Goal: Task Accomplishment & Management: Complete application form

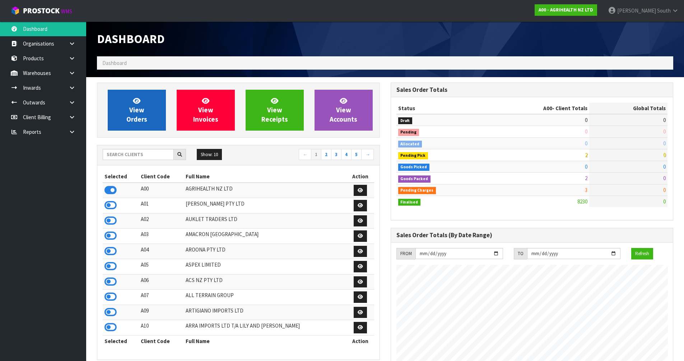
scroll to position [544, 293]
click at [111, 286] on icon at bounding box center [110, 281] width 12 height 11
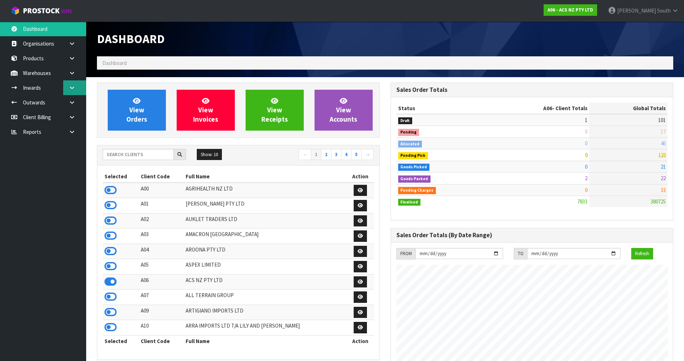
click at [74, 83] on link at bounding box center [74, 87] width 23 height 15
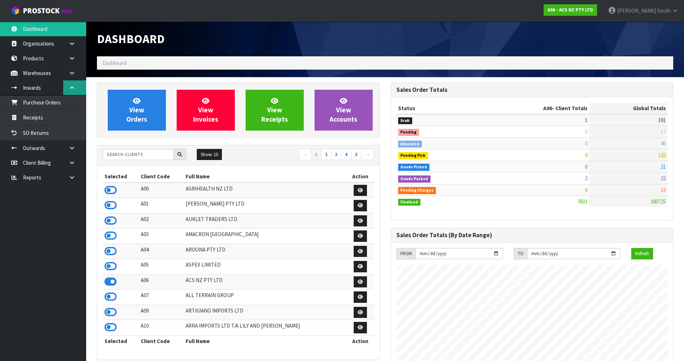
click at [74, 84] on link at bounding box center [74, 87] width 23 height 15
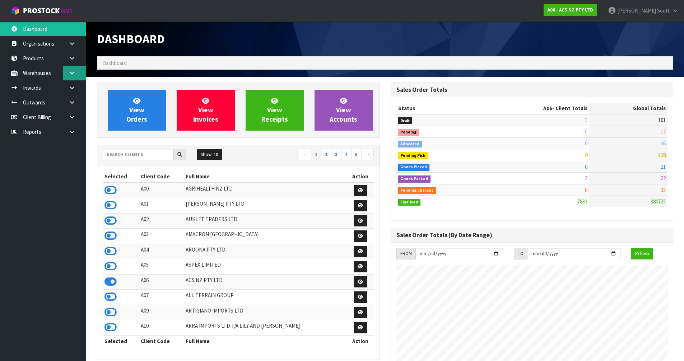
click at [71, 76] on link at bounding box center [74, 73] width 23 height 15
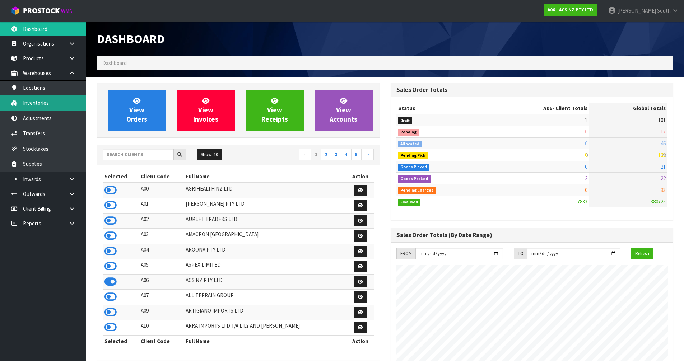
click at [57, 100] on link "Inventories" at bounding box center [43, 102] width 86 height 15
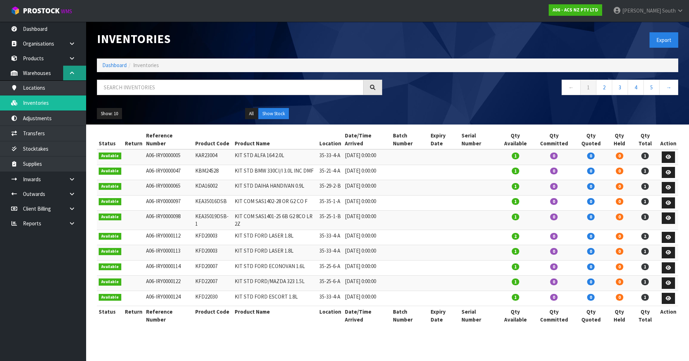
click at [72, 72] on icon at bounding box center [72, 72] width 7 height 5
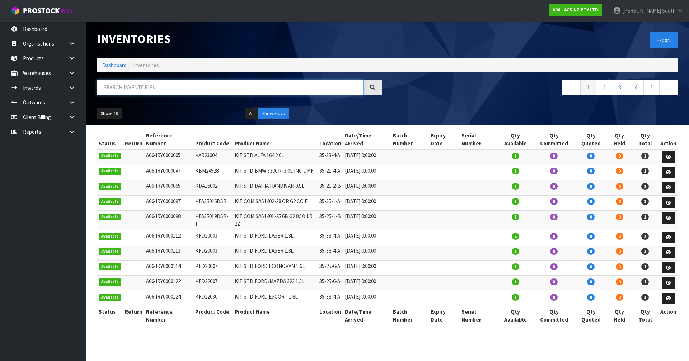
click at [112, 80] on input "text" at bounding box center [230, 87] width 267 height 15
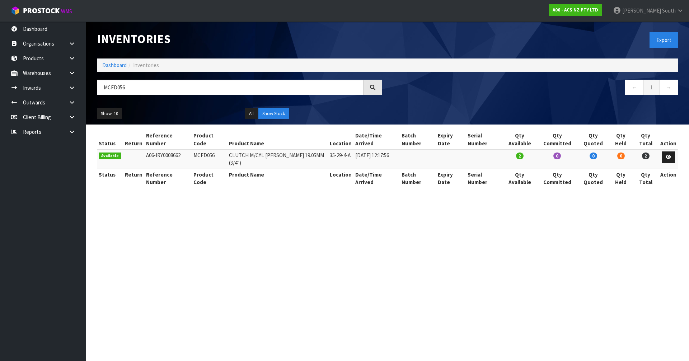
drag, startPoint x: 189, startPoint y: 154, endPoint x: 223, endPoint y: 155, distance: 33.4
click at [223, 155] on td "MCFD056" at bounding box center [210, 158] width 36 height 19
copy td "MCFD056"
click at [488, 218] on section "Inventories Export Dashboard Inventories MCFD056 ← 1 → Show: 10 5 10 25 50 All …" at bounding box center [344, 180] width 689 height 361
click at [163, 86] on input "MCFD056" at bounding box center [230, 87] width 267 height 15
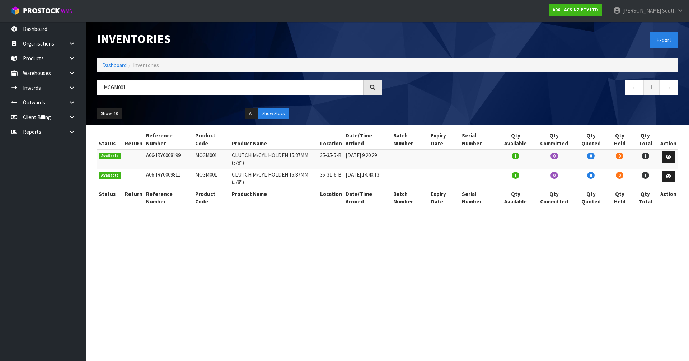
click at [407, 250] on section "Inventories Export Dashboard Inventories MCGM001 ← 1 → Show: 10 5 10 25 50 All …" at bounding box center [344, 180] width 689 height 361
click at [197, 89] on input "MCGM001" at bounding box center [230, 87] width 267 height 15
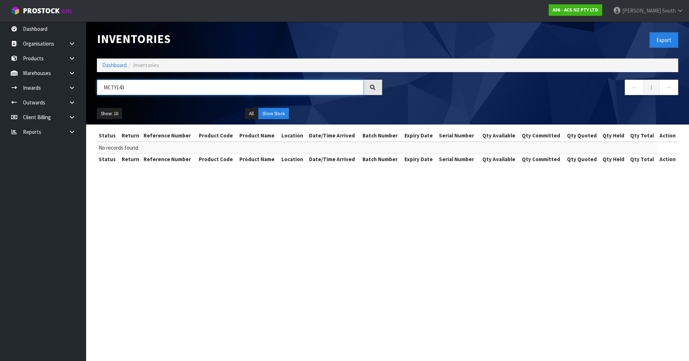
drag, startPoint x: 150, startPoint y: 90, endPoint x: 108, endPoint y: 93, distance: 42.1
click at [108, 93] on input "MCTY143" at bounding box center [230, 87] width 267 height 15
type input "M"
type input "S"
type input "M"
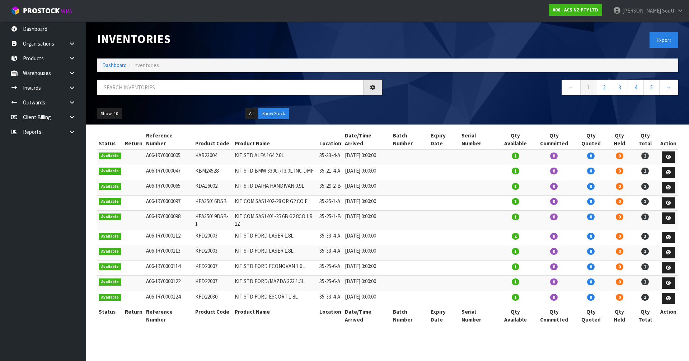
click at [434, 112] on div "Show: 10 5 10 25 50 All Show Stock" at bounding box center [388, 114] width 592 height 22
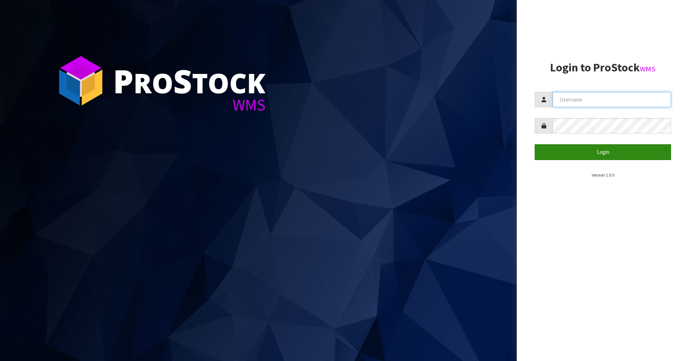
type input "[PERSON_NAME]"
click at [571, 149] on button "Login" at bounding box center [603, 151] width 136 height 15
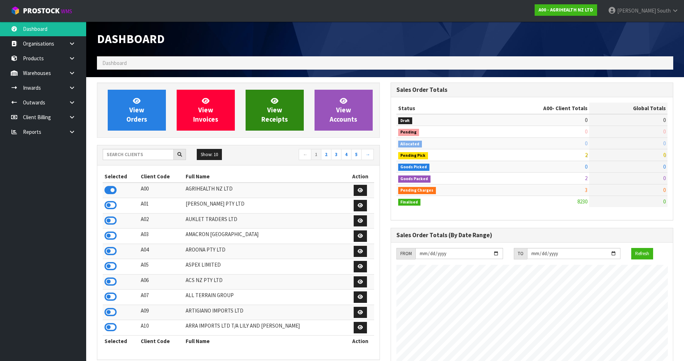
scroll to position [544, 293]
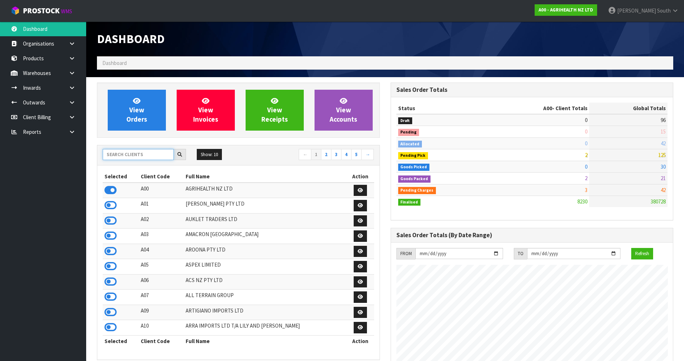
click at [151, 154] on input "text" at bounding box center [138, 154] width 71 height 11
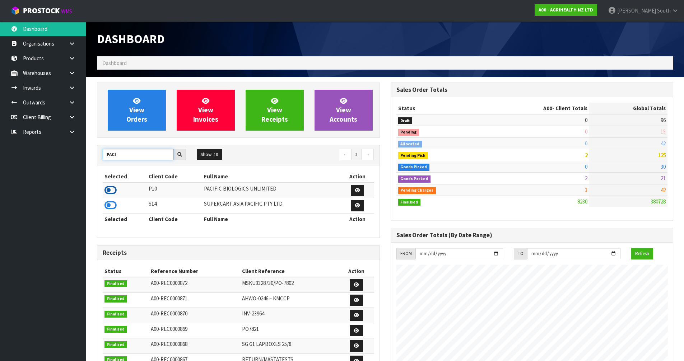
type input "PACI"
click at [111, 191] on icon at bounding box center [110, 190] width 12 height 11
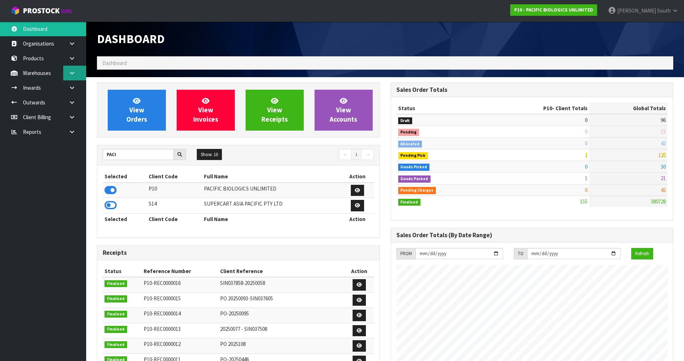
scroll to position [520, 293]
click at [70, 85] on icon at bounding box center [72, 87] width 7 height 5
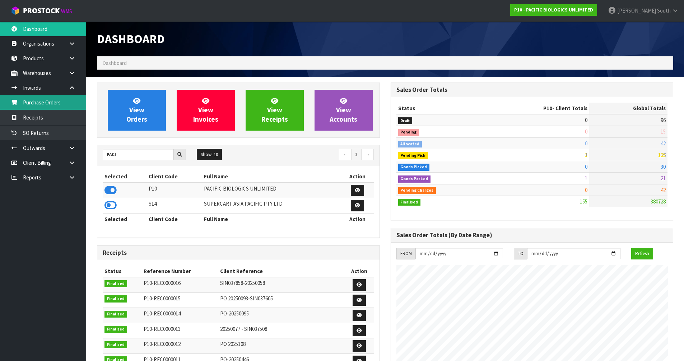
click at [50, 106] on link "Purchase Orders" at bounding box center [43, 102] width 86 height 15
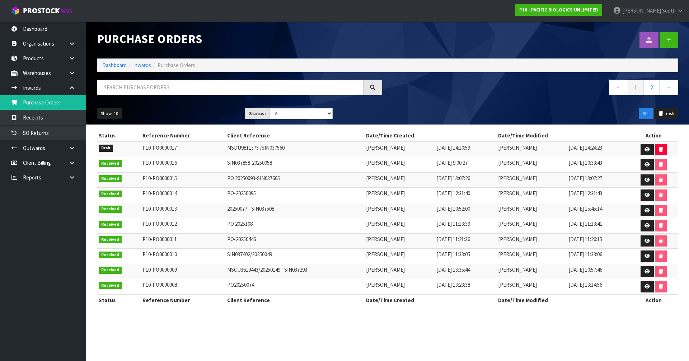
click at [602, 37] on div at bounding box center [536, 40] width 296 height 37
click at [668, 34] on link at bounding box center [669, 39] width 19 height 15
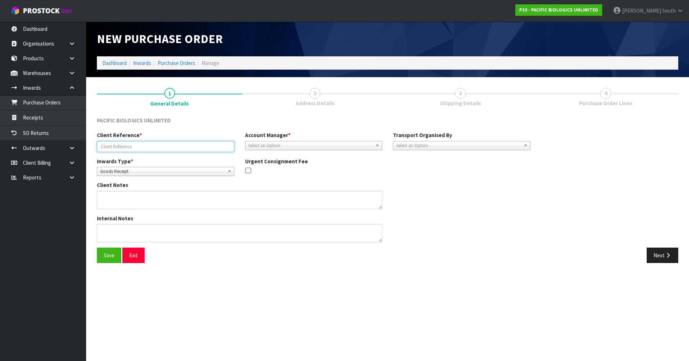
click at [144, 142] on input "text" at bounding box center [165, 146] width 137 height 11
type input "SIN037894"
click at [108, 257] on button "Save" at bounding box center [109, 255] width 24 height 15
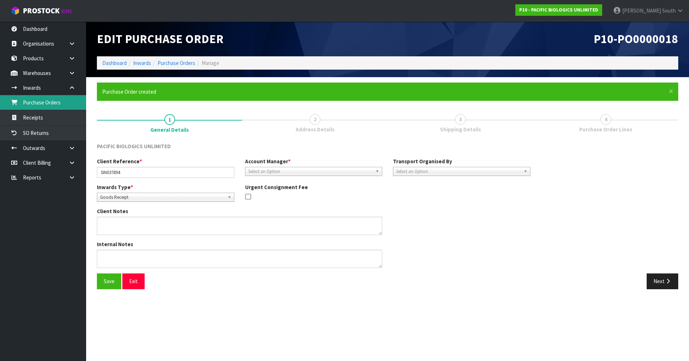
click at [60, 107] on link "Purchase Orders" at bounding box center [43, 102] width 86 height 15
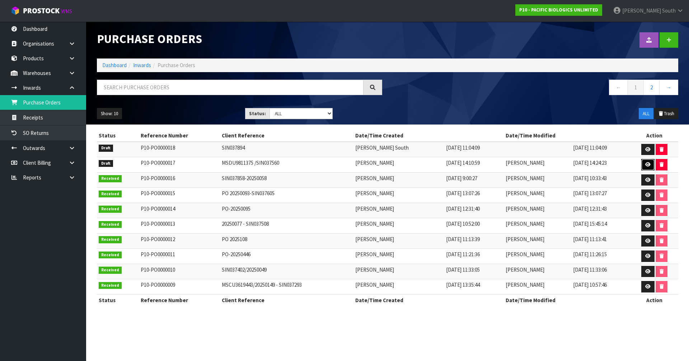
click at [646, 167] on icon at bounding box center [647, 164] width 5 height 5
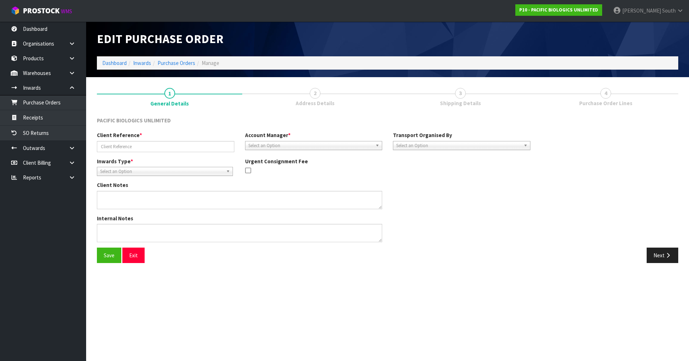
type input "MSDU9811375 /SIN037560"
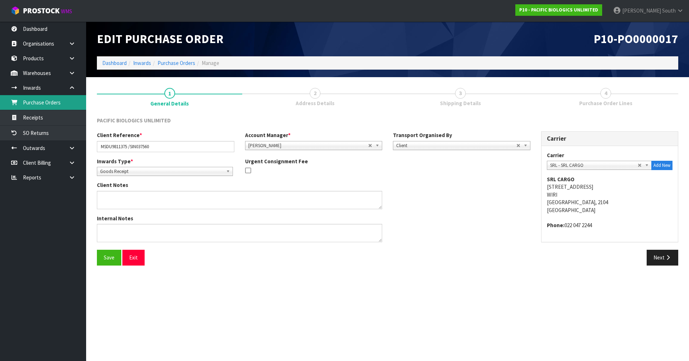
click at [50, 106] on link "Purchase Orders" at bounding box center [43, 102] width 86 height 15
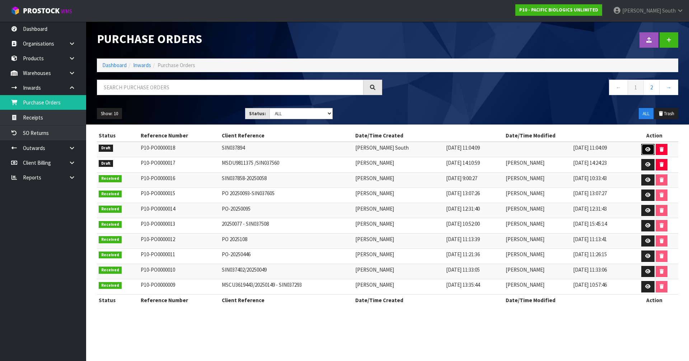
click at [643, 149] on link at bounding box center [647, 149] width 13 height 11
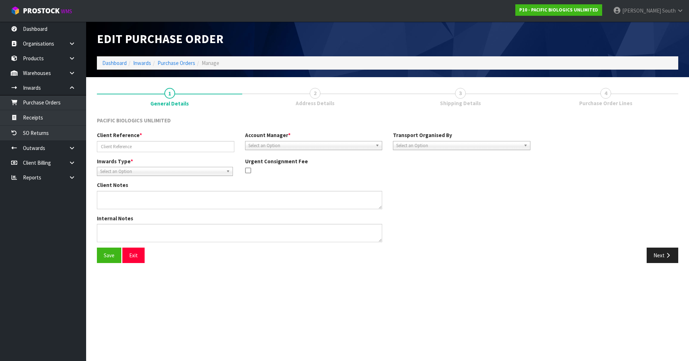
type input "SIN037894"
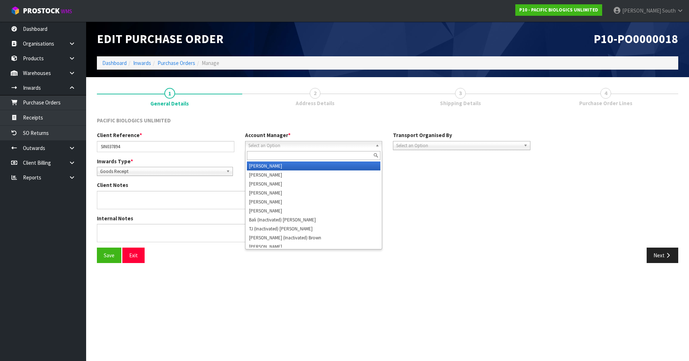
click at [309, 145] on span "Select an Option" at bounding box center [310, 145] width 125 height 9
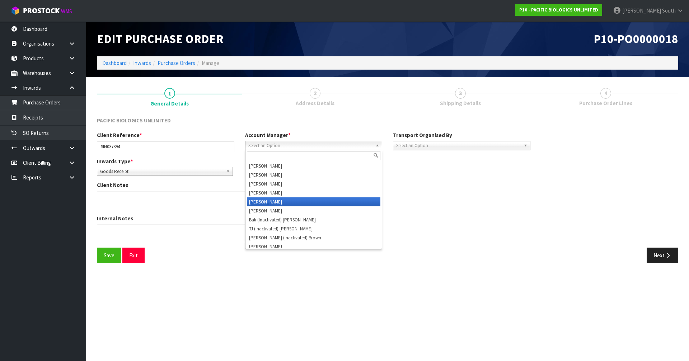
click at [280, 198] on li "[PERSON_NAME]" at bounding box center [314, 201] width 134 height 9
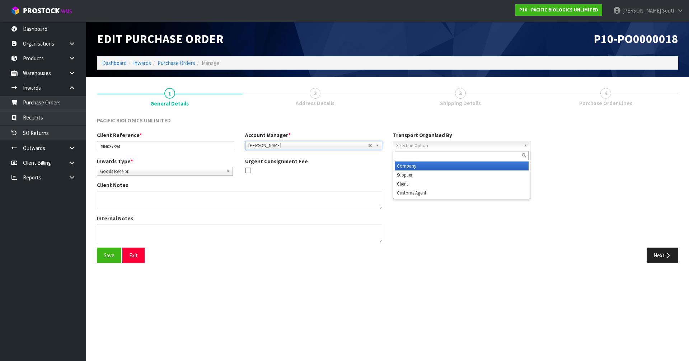
click at [429, 147] on span "Select an Option" at bounding box center [458, 145] width 125 height 9
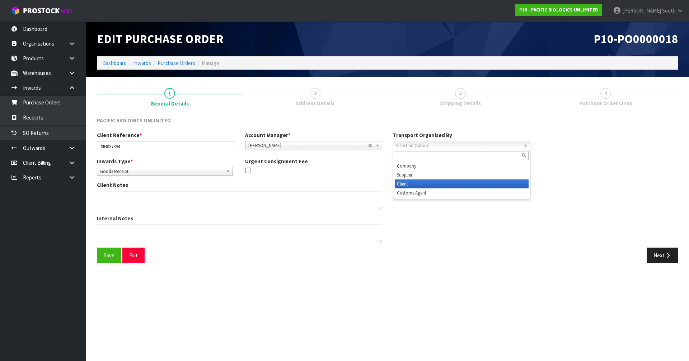
click at [415, 183] on li "Client" at bounding box center [462, 183] width 134 height 9
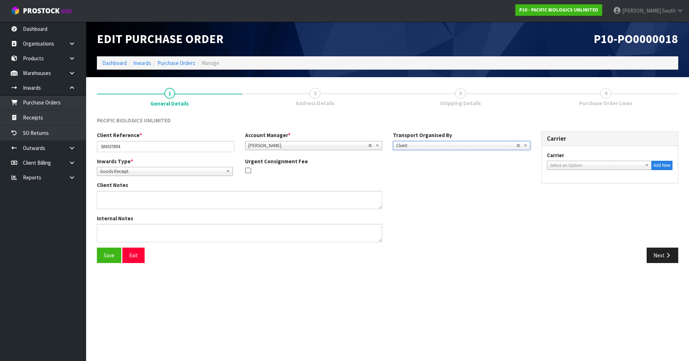
click at [474, 192] on div "Client Notes" at bounding box center [314, 197] width 444 height 33
click at [305, 125] on div "PACIFIC BIOLOGICS UNLIMITED" at bounding box center [388, 124] width 592 height 15
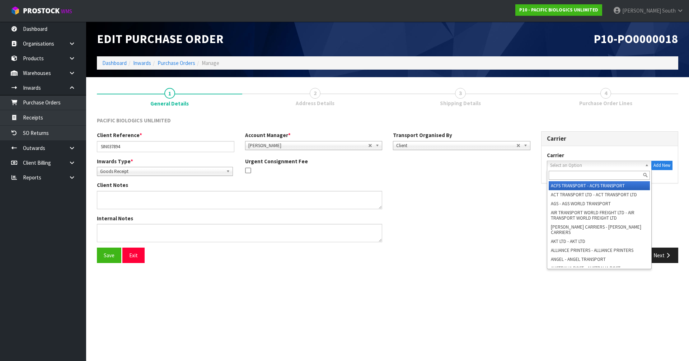
click at [570, 163] on span "Select an Option" at bounding box center [596, 165] width 92 height 9
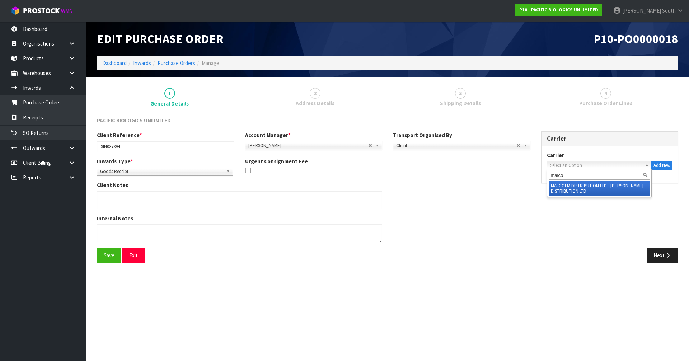
type input "malco"
click at [587, 190] on li "[PERSON_NAME] DISTRIBUTION LTD - [PERSON_NAME] DISTRIBUTION LTD" at bounding box center [600, 188] width 102 height 14
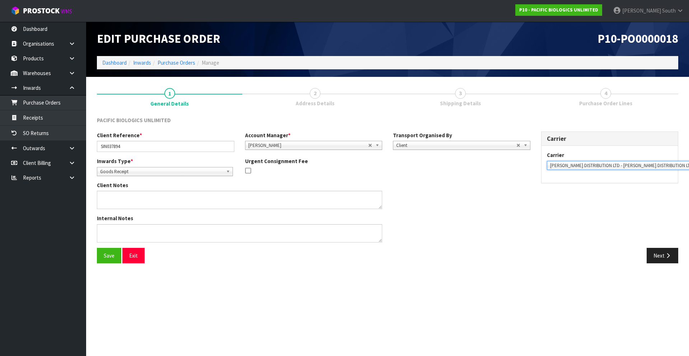
click at [402, 294] on section "Edit Purchase Order P10-PO0000018 Dashboard Inwards Purchase Orders Manage 1 Ge…" at bounding box center [344, 178] width 689 height 356
click at [652, 251] on button "Next" at bounding box center [663, 255] width 32 height 15
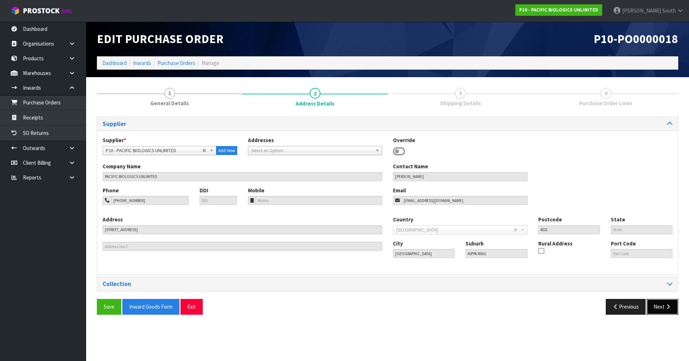
click at [665, 302] on button "Next" at bounding box center [663, 306] width 32 height 15
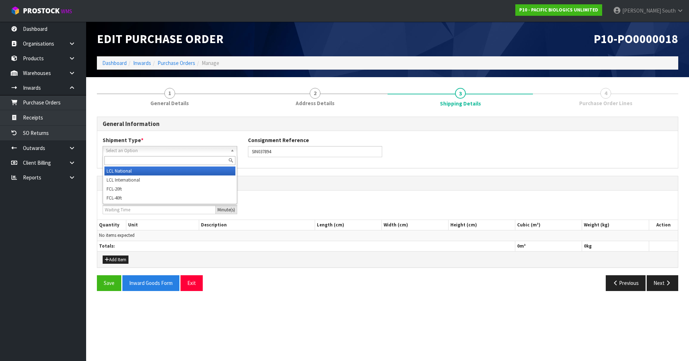
click at [200, 149] on span "Select an Option" at bounding box center [167, 150] width 122 height 9
click at [146, 170] on li "LCL National" at bounding box center [169, 171] width 131 height 9
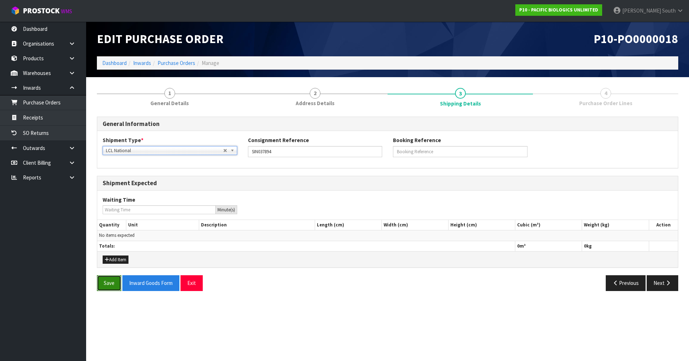
click at [111, 286] on button "Save" at bounding box center [109, 282] width 24 height 15
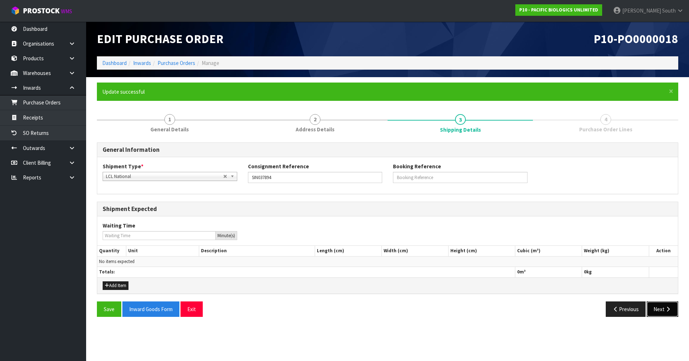
click at [659, 305] on button "Next" at bounding box center [663, 308] width 32 height 15
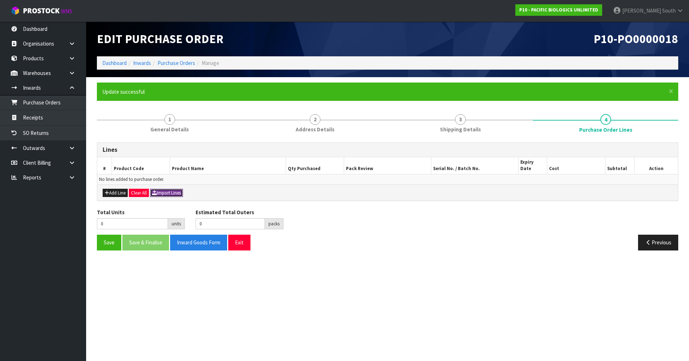
click at [167, 189] on button "Import Lines" at bounding box center [166, 193] width 33 height 9
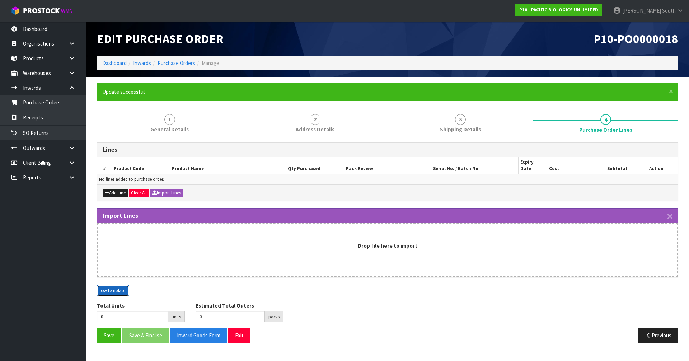
click at [113, 285] on button "csv template" at bounding box center [113, 290] width 32 height 11
click at [240, 337] on button "Exit" at bounding box center [239, 335] width 22 height 15
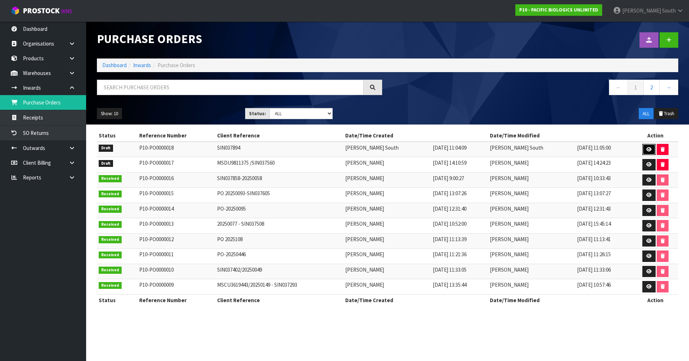
click at [644, 148] on link at bounding box center [648, 149] width 13 height 11
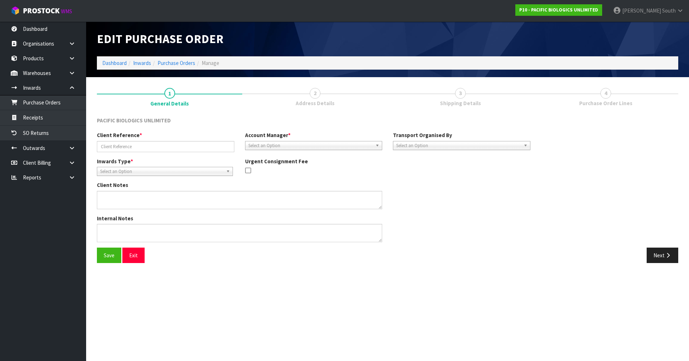
type input "SIN037894"
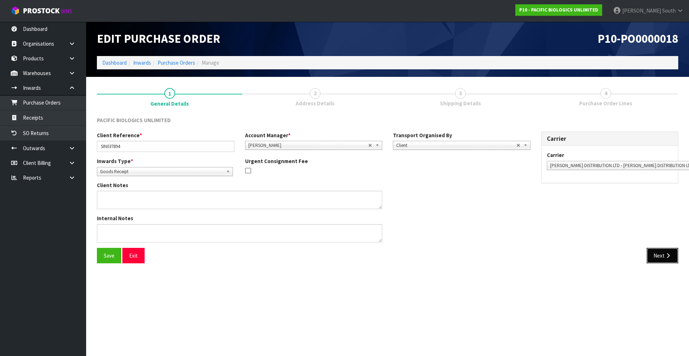
click at [666, 261] on button "Next" at bounding box center [663, 255] width 32 height 15
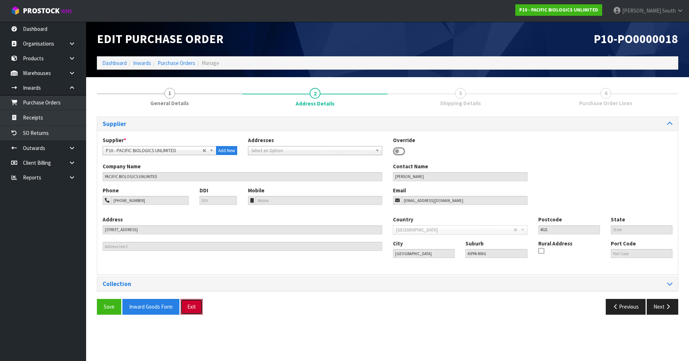
click at [196, 310] on button "Exit" at bounding box center [192, 306] width 22 height 15
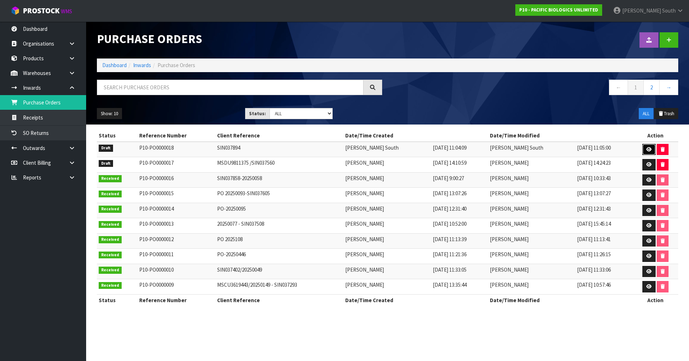
click at [642, 151] on link at bounding box center [648, 149] width 13 height 11
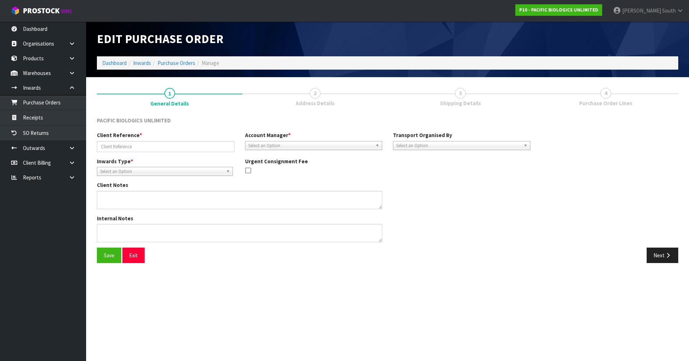
type input "SIN037894"
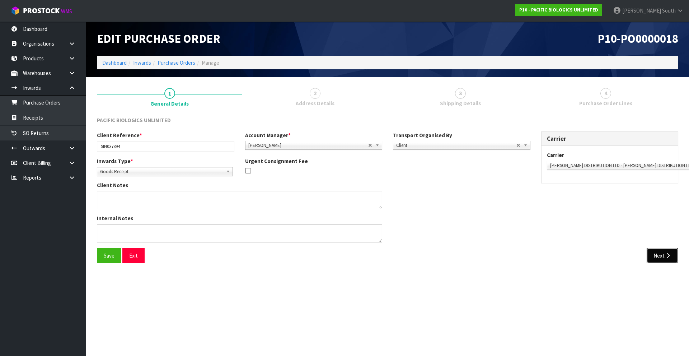
click at [656, 258] on button "Next" at bounding box center [663, 255] width 32 height 15
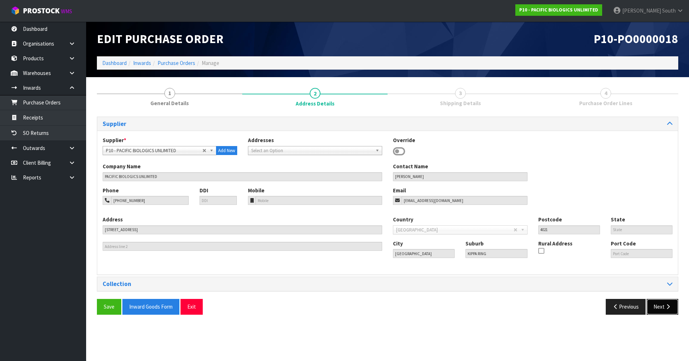
click at [661, 309] on button "Next" at bounding box center [663, 306] width 32 height 15
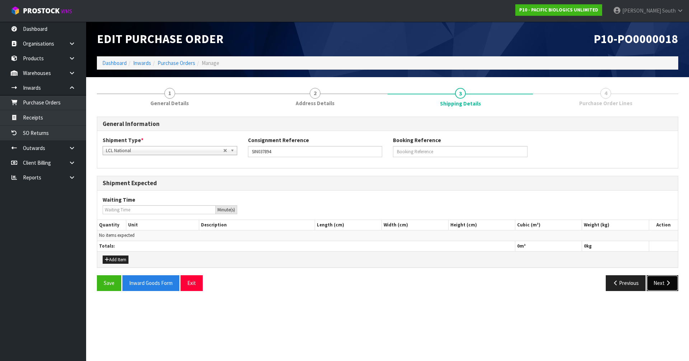
click at [657, 282] on button "Next" at bounding box center [663, 282] width 32 height 15
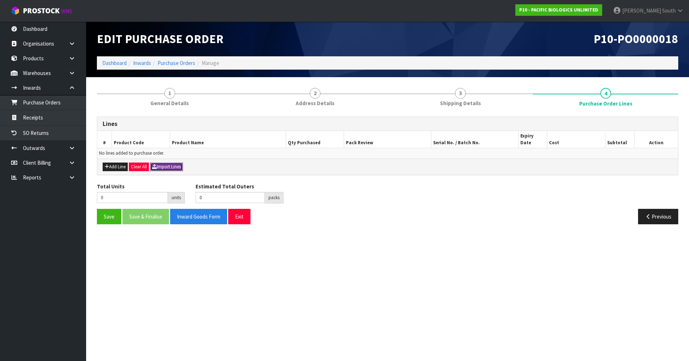
click at [176, 163] on button "Import Lines" at bounding box center [166, 167] width 33 height 9
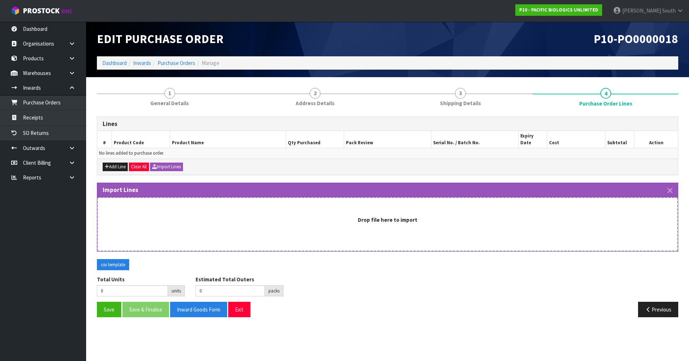
click at [390, 216] on strong "Drop file here to import" at bounding box center [388, 219] width 60 height 7
click at [430, 205] on div "Drop file here to import" at bounding box center [387, 224] width 581 height 54
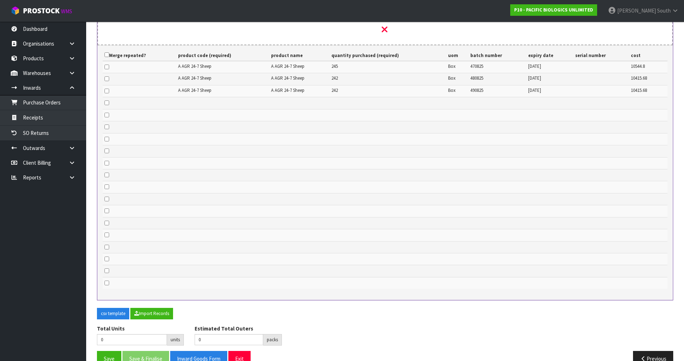
scroll to position [225, 0]
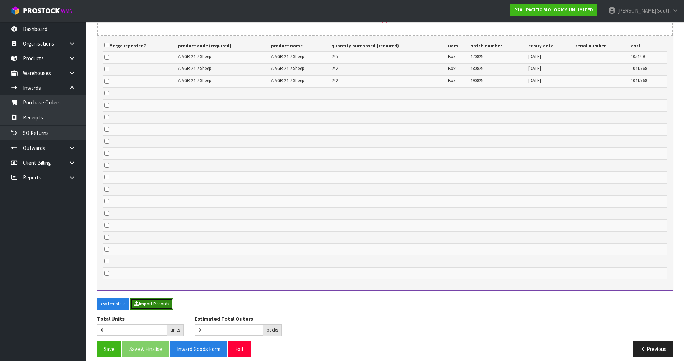
click at [143, 298] on button "Import Records" at bounding box center [151, 303] width 43 height 11
type input "729"
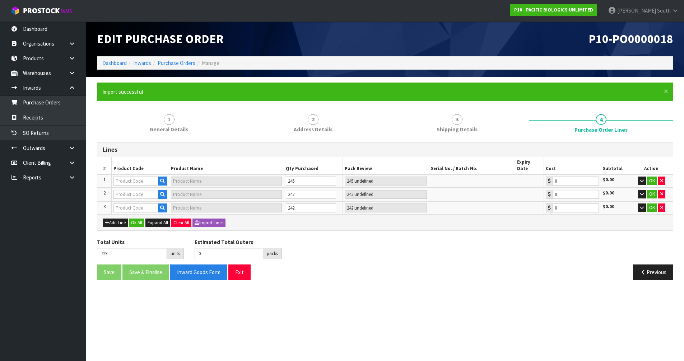
scroll to position [0, 0]
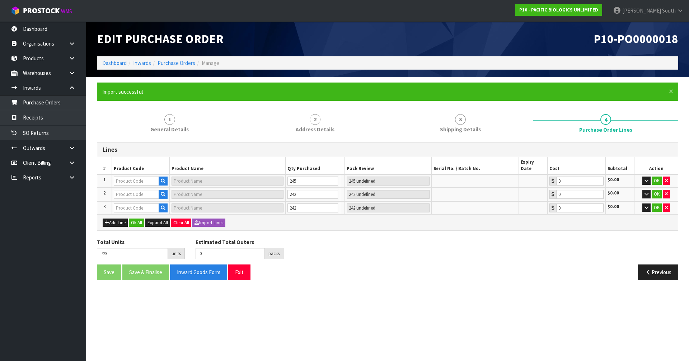
type input "A AGR 24-7 SHEEP"
type input "24/7 SMARTRACE SHEEP"
type input "242 SCT"
type input "0.00"
type input "A AGR 24-7 SHEEP"
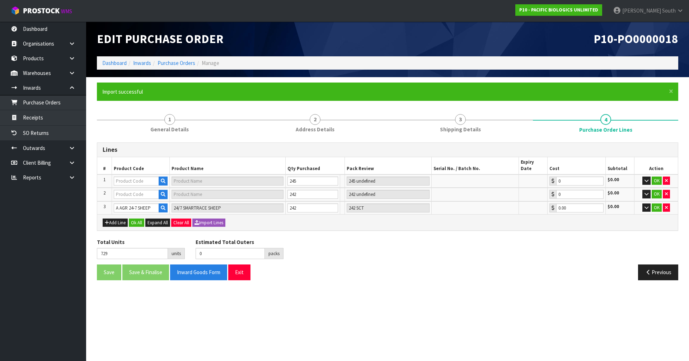
type input "24/7 SMARTRACE SHEEP"
type input "242 SCT"
type input "0.00"
type input "A AGR 24-7 SHEEP"
type input "24/7 SMARTRACE SHEEP"
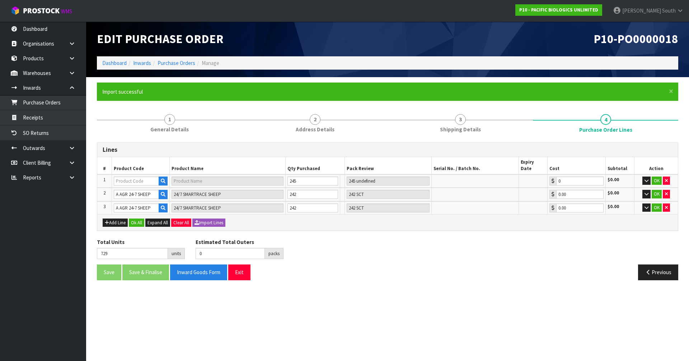
type input "245 SCT"
type input "0.00"
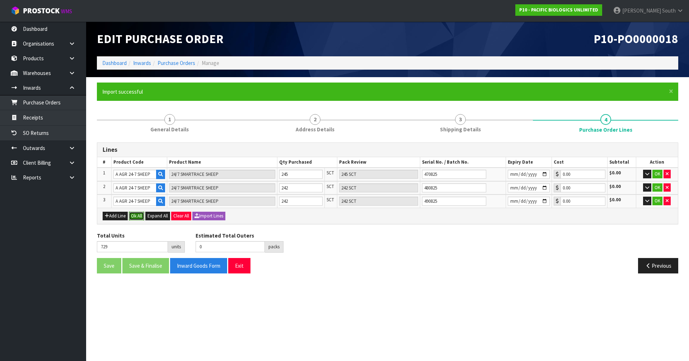
click at [135, 217] on button "Ok All" at bounding box center [136, 216] width 15 height 9
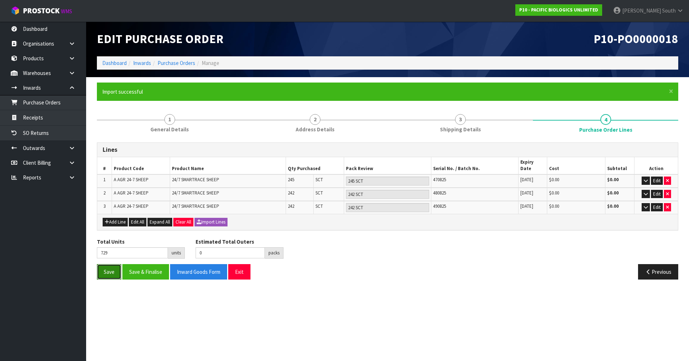
click at [106, 264] on button "Save" at bounding box center [109, 271] width 24 height 15
click at [356, 266] on div "Save Save & Finalise Inward Goods Form Exit" at bounding box center [240, 271] width 296 height 15
click at [108, 269] on button "Save" at bounding box center [109, 271] width 24 height 15
click at [320, 264] on div "Save Save & Finalise Inward Goods Form Exit" at bounding box center [240, 271] width 296 height 15
click at [27, 107] on link "Purchase Orders" at bounding box center [43, 102] width 86 height 15
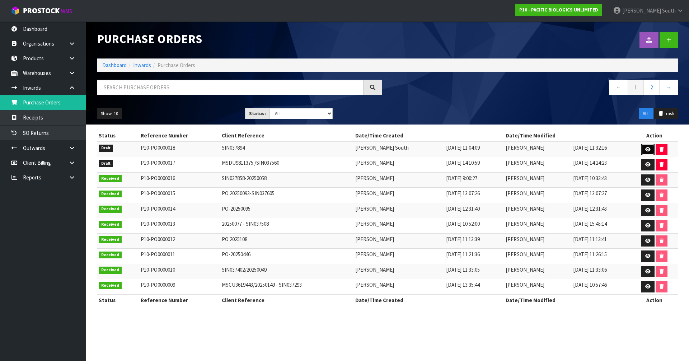
click at [644, 146] on link at bounding box center [647, 149] width 13 height 11
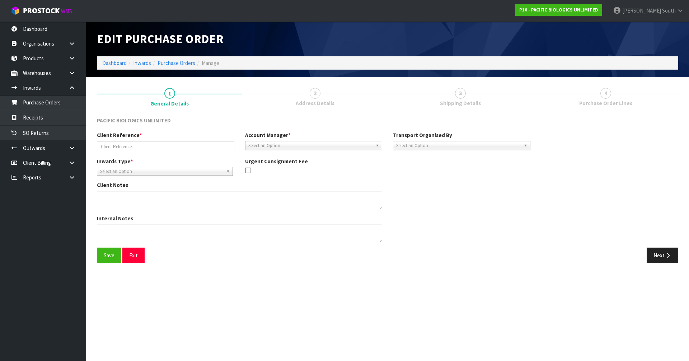
type input "SIN037894"
type textarea "2 X DATA [PERSON_NAME]"
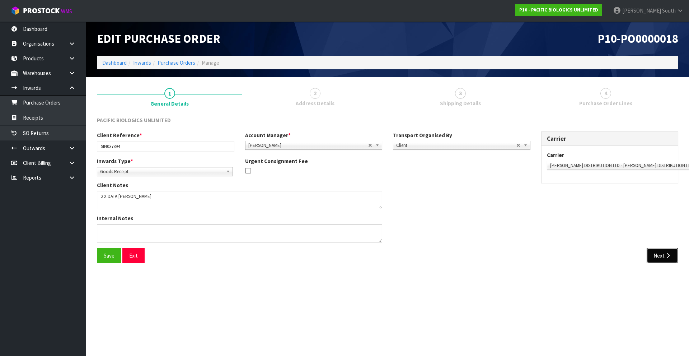
click at [657, 255] on button "Next" at bounding box center [663, 255] width 32 height 15
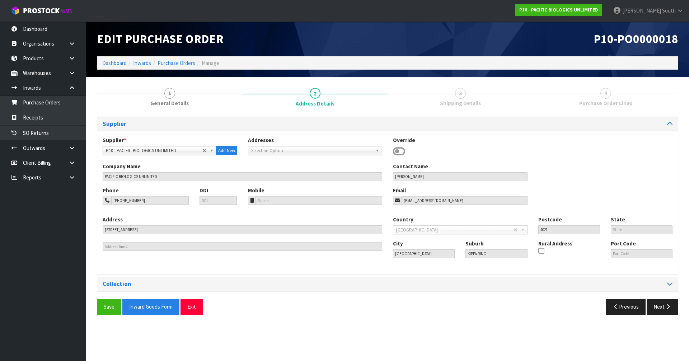
click at [592, 100] on span "Purchase Order Lines" at bounding box center [605, 103] width 53 height 8
click at [661, 308] on button "Next" at bounding box center [663, 306] width 32 height 15
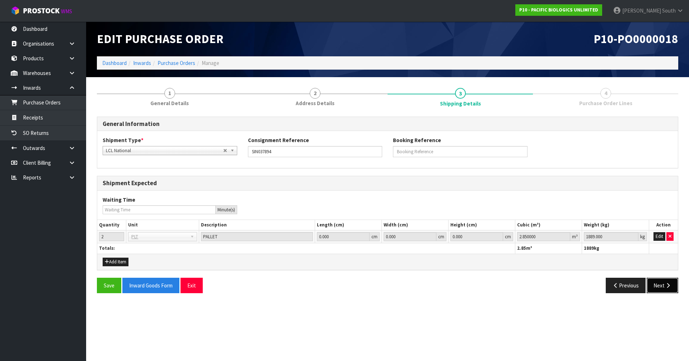
click at [662, 291] on button "Next" at bounding box center [663, 285] width 32 height 15
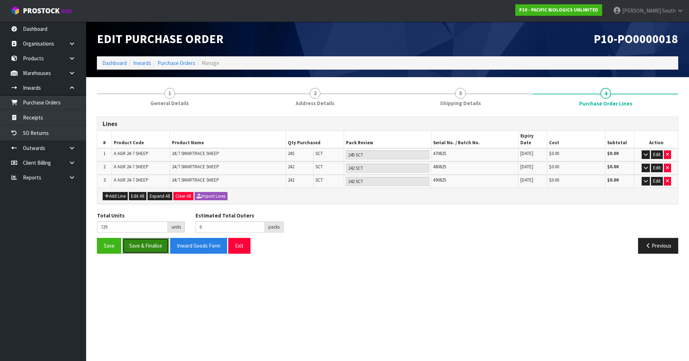
click at [155, 243] on button "Save & Finalise" at bounding box center [145, 245] width 47 height 15
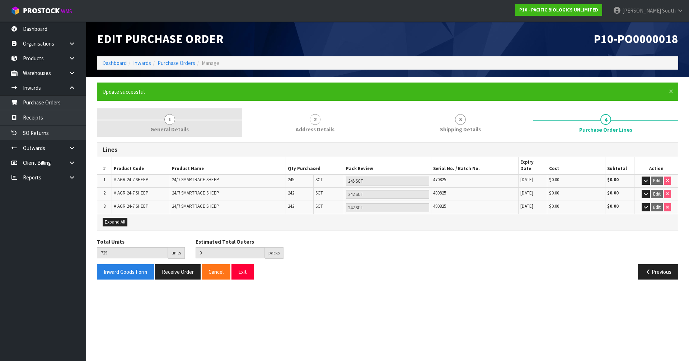
click at [153, 122] on link "1 General Details" at bounding box center [169, 122] width 145 height 28
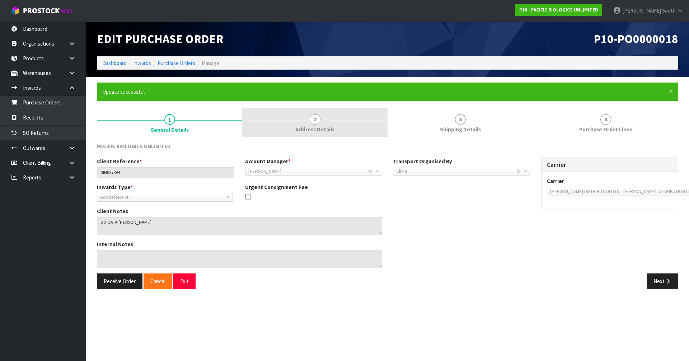
click at [290, 130] on link "2 Address Details" at bounding box center [314, 122] width 145 height 28
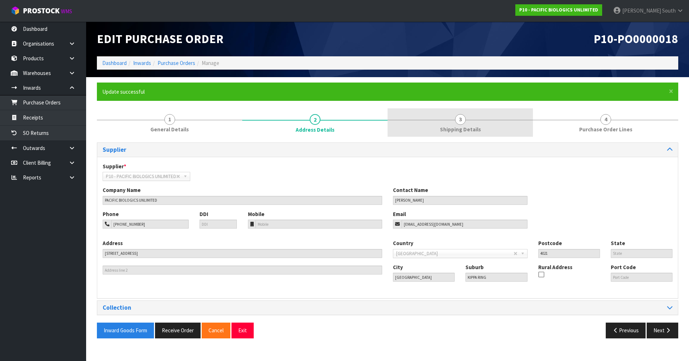
click at [445, 115] on link "3 Shipping Details" at bounding box center [460, 122] width 145 height 28
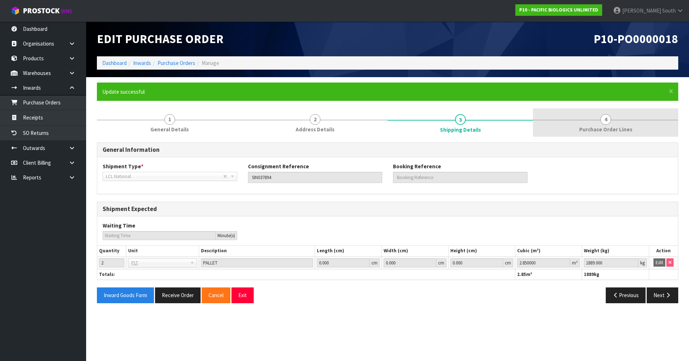
click at [592, 126] on span "Purchase Order Lines" at bounding box center [605, 130] width 53 height 8
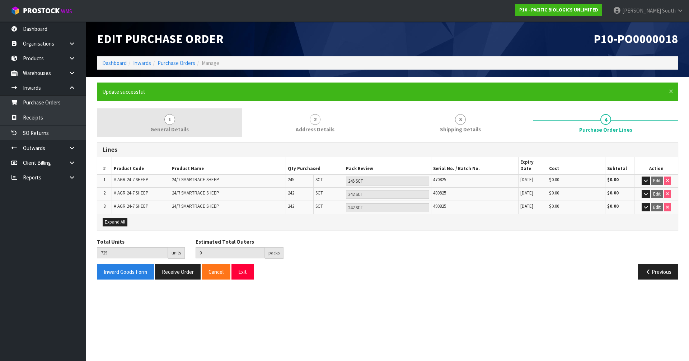
click at [163, 129] on span "General Details" at bounding box center [169, 130] width 38 height 8
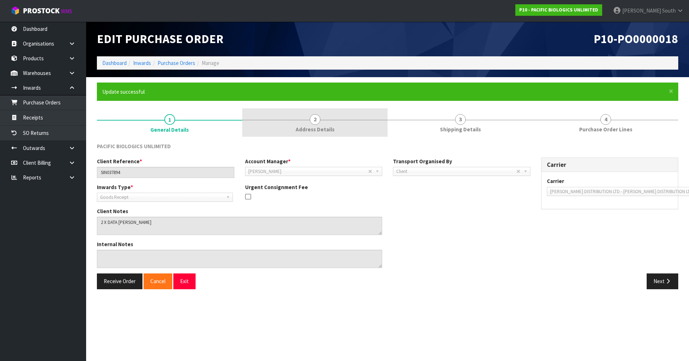
click at [344, 122] on link "2 Address Details" at bounding box center [314, 122] width 145 height 28
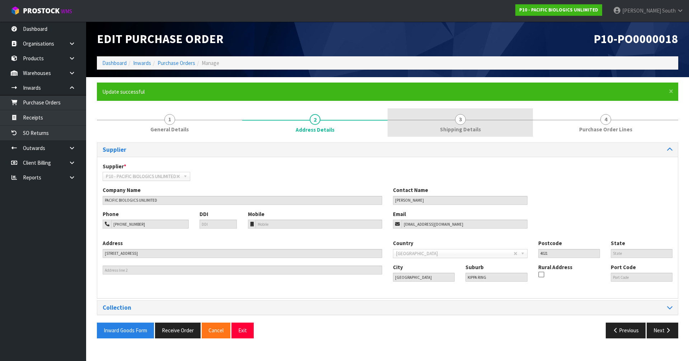
click at [421, 117] on link "3 Shipping Details" at bounding box center [460, 122] width 145 height 28
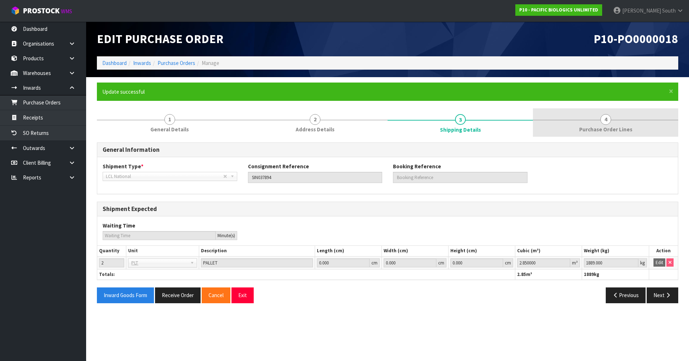
click at [618, 115] on link "4 Purchase Order Lines" at bounding box center [605, 122] width 145 height 28
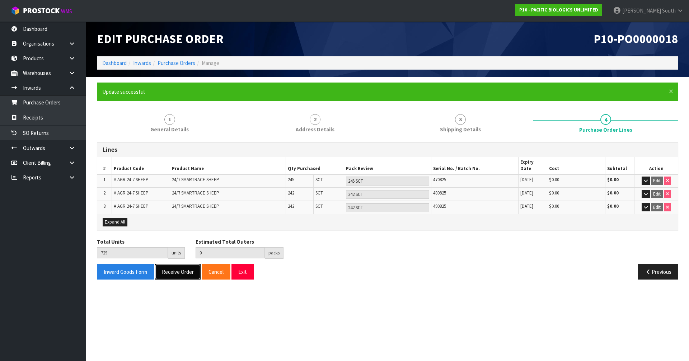
click at [177, 264] on button "Receive Order" at bounding box center [178, 271] width 46 height 15
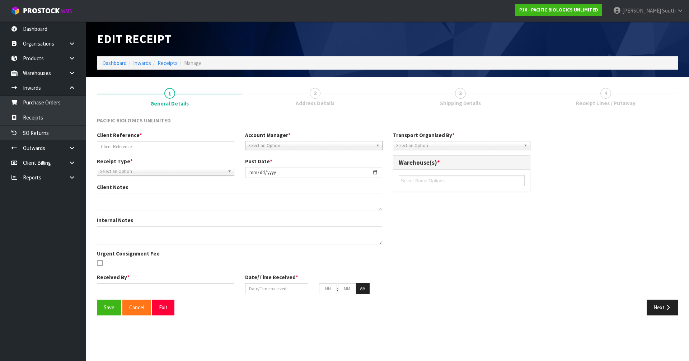
type input "SIN037894"
type input "[DATE]"
type textarea "2 X DATA [PERSON_NAME]"
type input "[PERSON_NAME] South"
type input "[DATE]"
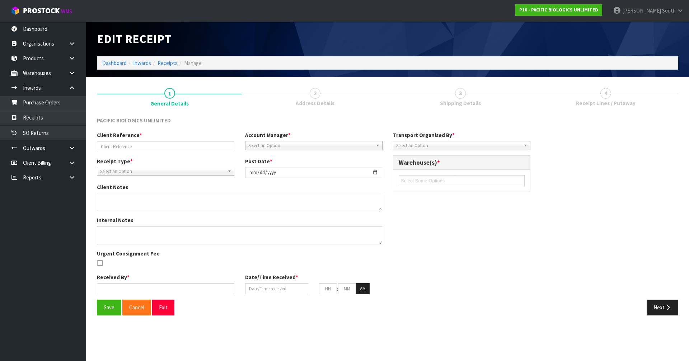
type input "11"
type input "33"
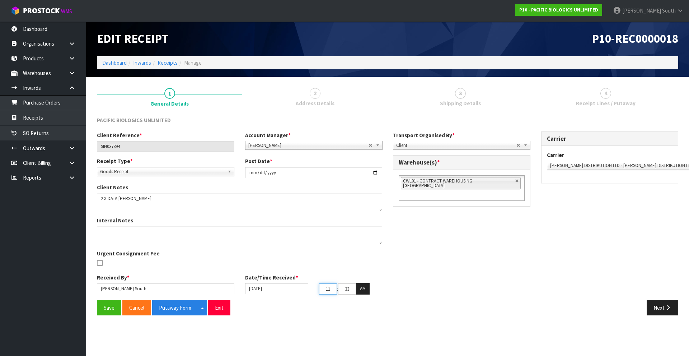
drag, startPoint x: 330, startPoint y: 286, endPoint x: 319, endPoint y: 285, distance: 11.5
click at [319, 285] on input "11" at bounding box center [328, 288] width 18 height 11
drag, startPoint x: 353, startPoint y: 286, endPoint x: 335, endPoint y: 286, distance: 17.9
click at [335, 286] on tr "11 : 33 : 02 AM" at bounding box center [344, 288] width 51 height 11
type input "[DATE]"
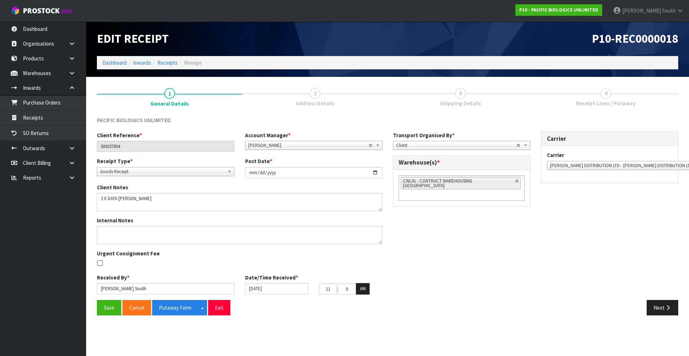
type input "00"
click at [404, 278] on div "Client Reference * SIN037894 Account Manager * [PERSON_NAME] [PERSON_NAME] [PER…" at bounding box center [388, 215] width 592 height 168
click at [113, 305] on button "Save" at bounding box center [109, 307] width 24 height 15
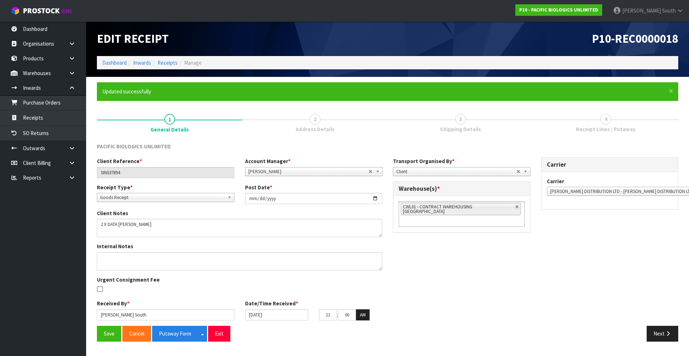
click at [485, 284] on div "Client Reference * SIN037894 Account Manager * [PERSON_NAME] [PERSON_NAME] [PER…" at bounding box center [388, 241] width 592 height 168
click at [178, 331] on button "Putaway Form" at bounding box center [175, 333] width 46 height 15
click at [300, 125] on link "2 Address Details" at bounding box center [314, 122] width 145 height 28
click at [652, 333] on button "Next" at bounding box center [663, 333] width 32 height 15
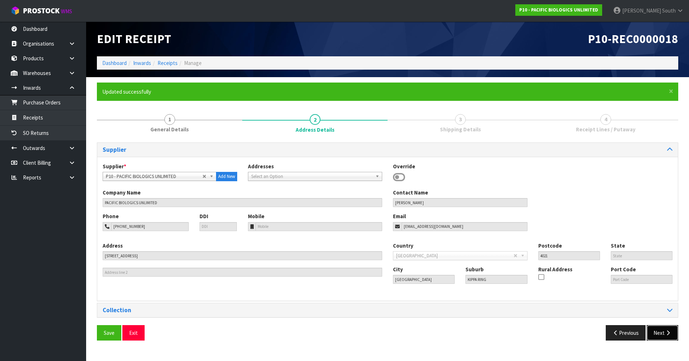
click at [656, 328] on button "Next" at bounding box center [663, 332] width 32 height 15
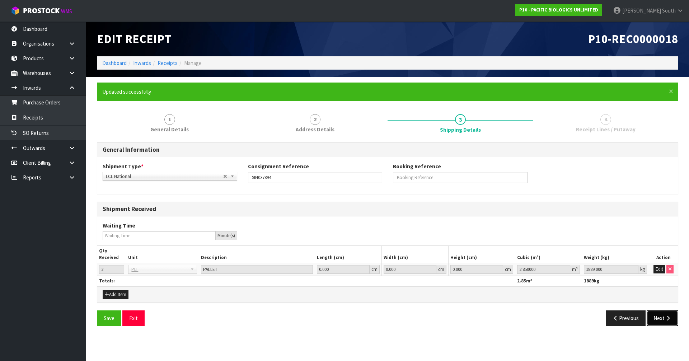
click at [655, 315] on button "Next" at bounding box center [663, 317] width 32 height 15
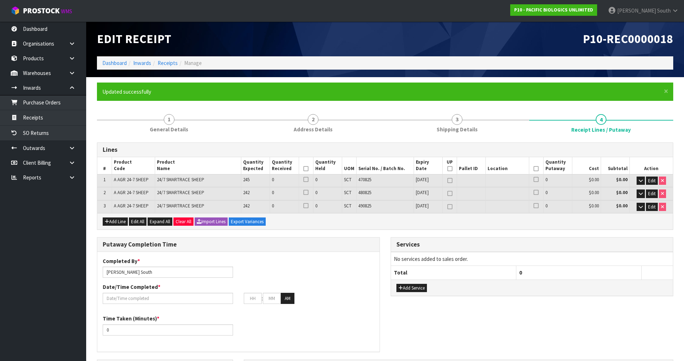
click at [386, 147] on h3 "Lines" at bounding box center [385, 149] width 565 height 7
click at [65, 101] on link "Purchase Orders" at bounding box center [43, 102] width 86 height 15
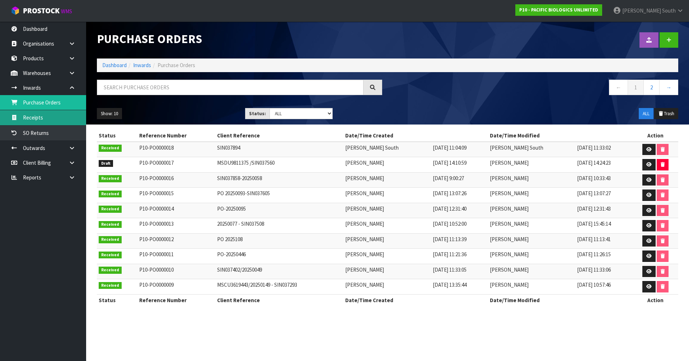
click at [39, 123] on link "Receipts" at bounding box center [43, 117] width 86 height 15
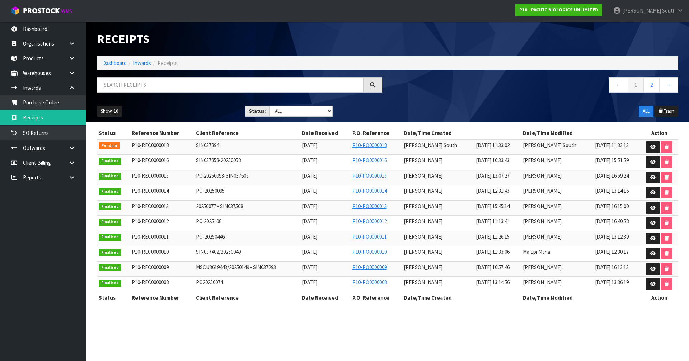
click at [196, 114] on ul "Show: 10 5 10 25 50" at bounding box center [165, 111] width 137 height 11
click at [597, 36] on div "Receipts" at bounding box center [388, 39] width 592 height 35
click at [70, 103] on link "Purchase Orders" at bounding box center [43, 102] width 86 height 15
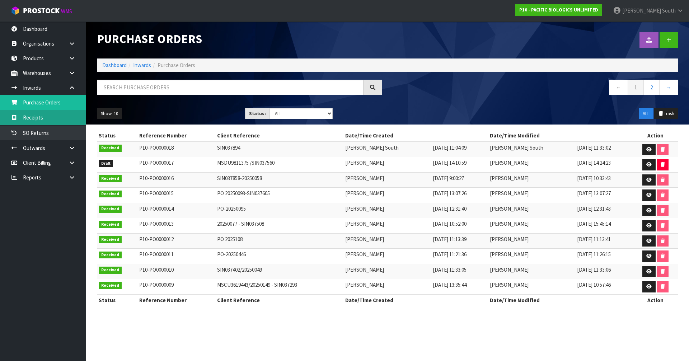
click at [30, 122] on link "Receipts" at bounding box center [43, 117] width 86 height 15
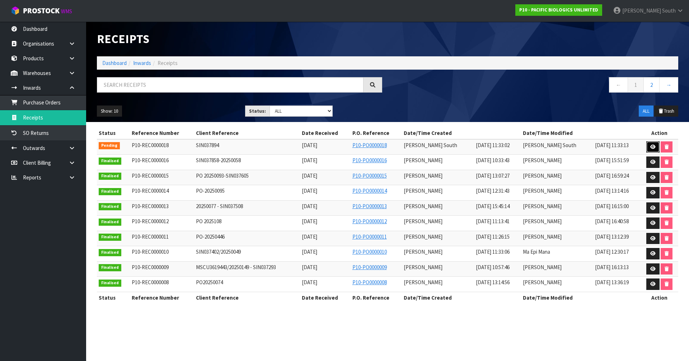
click at [647, 146] on link at bounding box center [652, 146] width 13 height 11
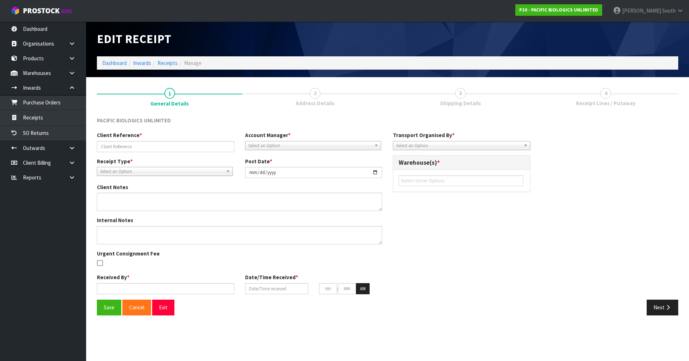
type input "SIN037894"
type input "[DATE]"
type textarea "2 X DATA [PERSON_NAME]"
type input "[PERSON_NAME] South"
type input "[DATE]"
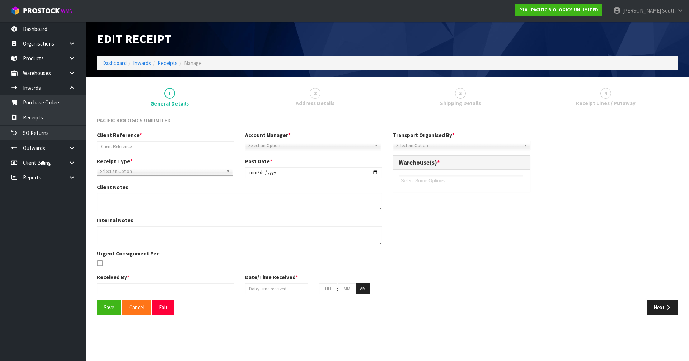
type input "11"
type input "00"
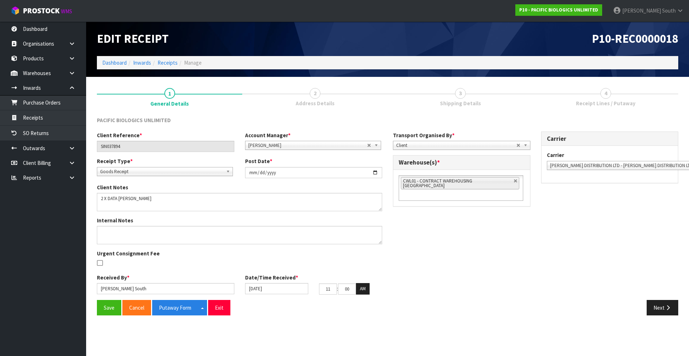
click at [513, 265] on div "Client Reference * SIN037894 Account Manager * [PERSON_NAME] [PERSON_NAME] [PER…" at bounding box center [388, 215] width 592 height 168
click at [666, 311] on button "Next" at bounding box center [663, 307] width 32 height 15
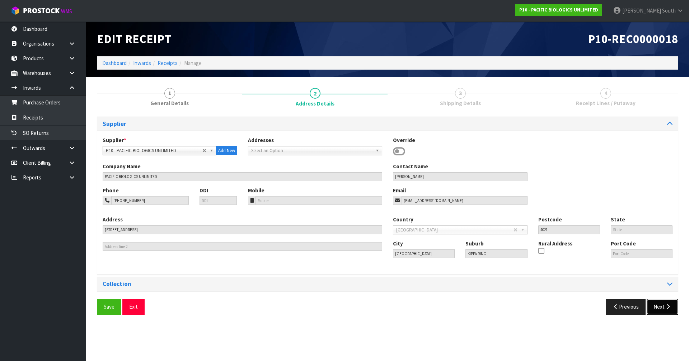
click at [672, 306] on button "Next" at bounding box center [663, 306] width 32 height 15
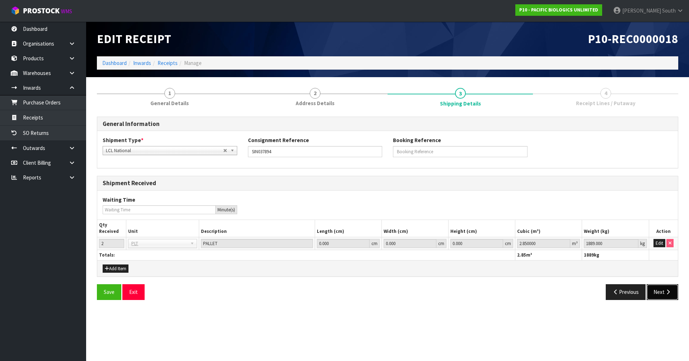
click at [662, 292] on button "Next" at bounding box center [663, 291] width 32 height 15
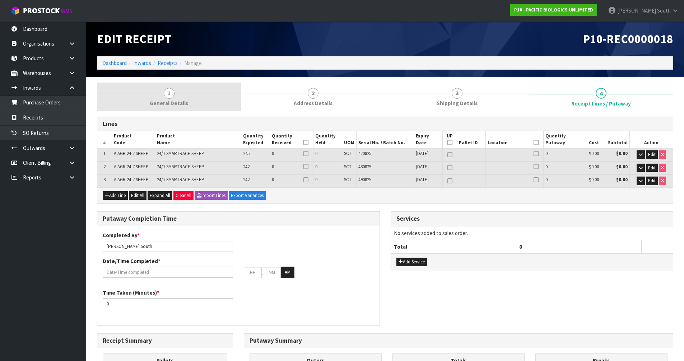
click at [166, 98] on span "1" at bounding box center [169, 93] width 11 height 11
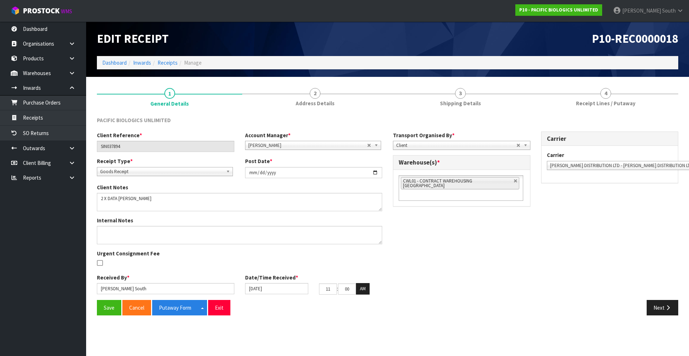
click at [319, 37] on h1 "Edit Receipt" at bounding box center [239, 38] width 285 height 13
click at [410, 41] on h1 "P10-REC0000018" at bounding box center [535, 38] width 285 height 13
click at [442, 242] on div "Client Reference * SIN037894 Account Manager * [PERSON_NAME] [PERSON_NAME] [PER…" at bounding box center [388, 215] width 592 height 168
drag, startPoint x: 329, startPoint y: 111, endPoint x: 352, endPoint y: 116, distance: 23.9
click at [329, 111] on li "2 Address Details" at bounding box center [314, 96] width 145 height 29
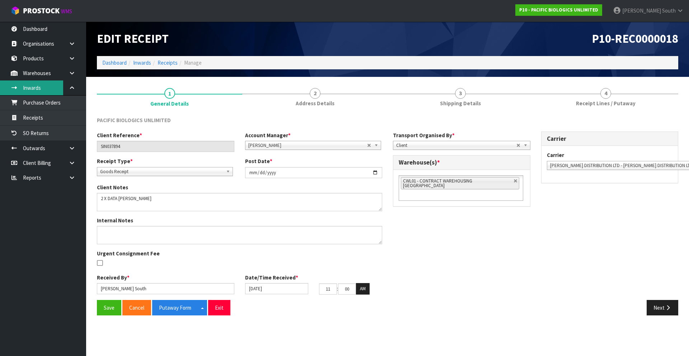
click at [43, 93] on link "Inwards" at bounding box center [43, 87] width 86 height 15
click at [76, 88] on link at bounding box center [74, 87] width 23 height 15
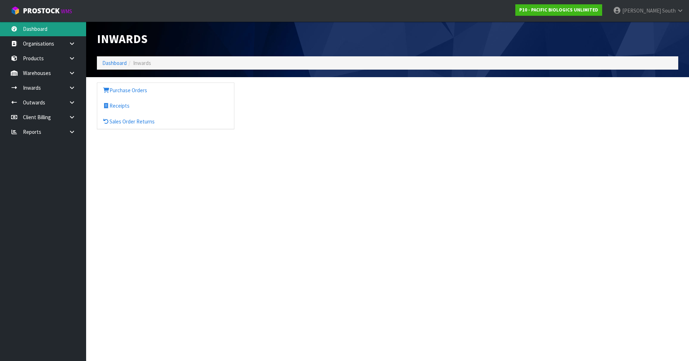
click at [48, 31] on link "Dashboard" at bounding box center [43, 29] width 86 height 15
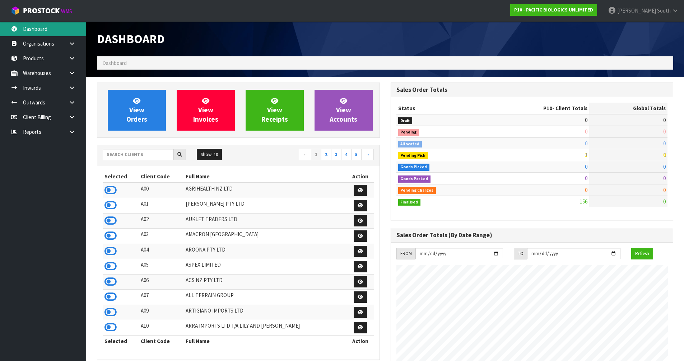
scroll to position [520, 293]
click at [153, 150] on input "text" at bounding box center [138, 154] width 71 height 11
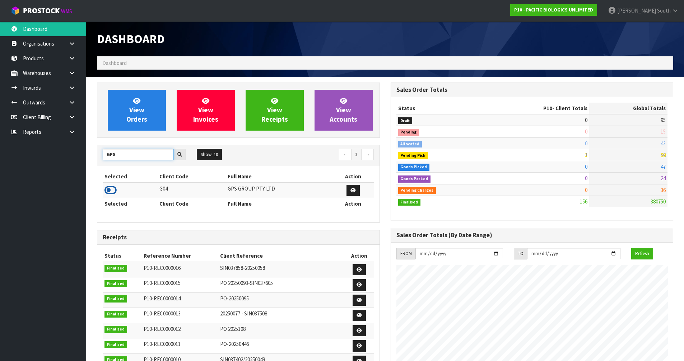
type input "GPS"
click at [105, 191] on icon at bounding box center [110, 190] width 12 height 11
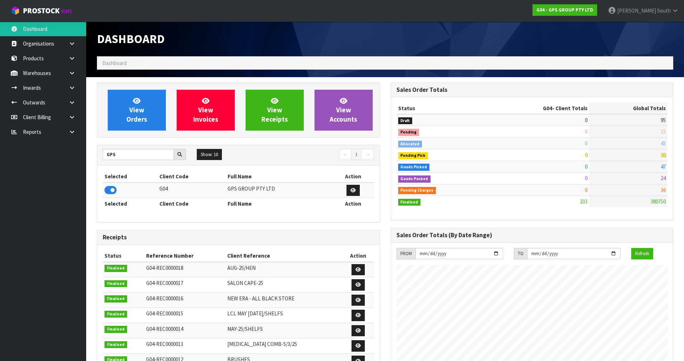
scroll to position [450, 293]
click at [63, 89] on link at bounding box center [74, 87] width 23 height 15
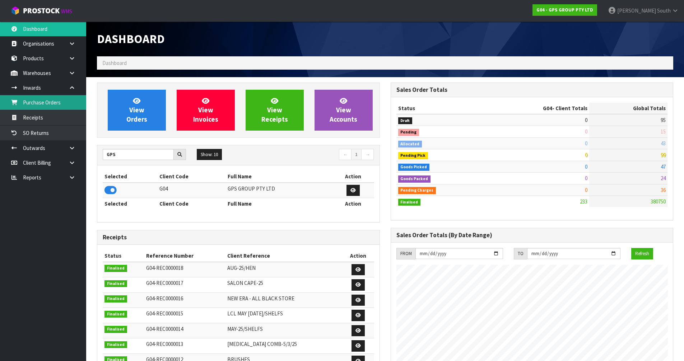
click at [42, 104] on link "Purchase Orders" at bounding box center [43, 102] width 86 height 15
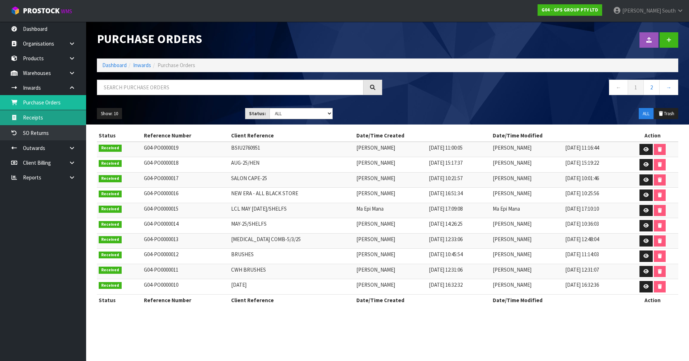
click at [50, 123] on link "Receipts" at bounding box center [43, 117] width 86 height 15
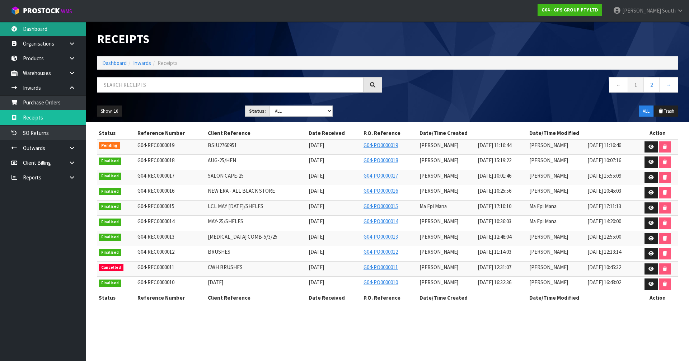
click at [58, 33] on link "Dashboard" at bounding box center [43, 29] width 86 height 15
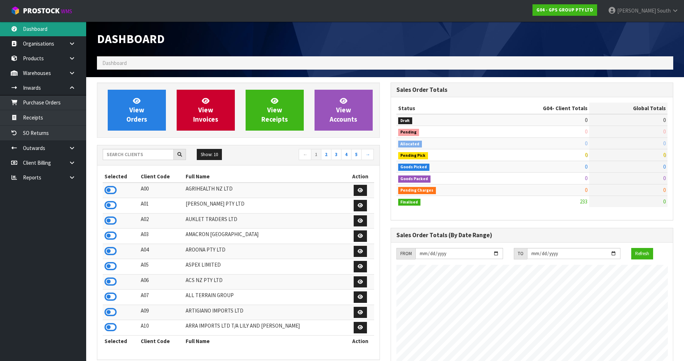
scroll to position [450, 293]
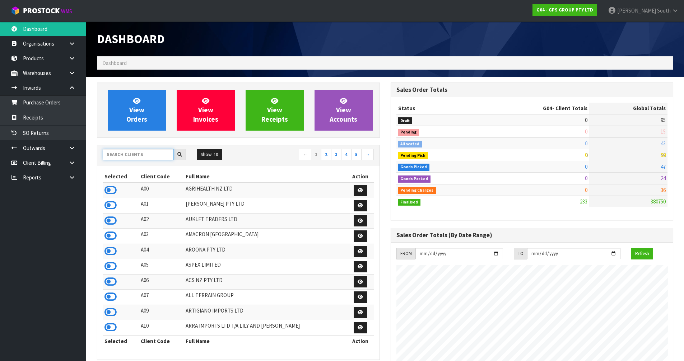
click at [146, 149] on input "text" at bounding box center [138, 154] width 71 height 11
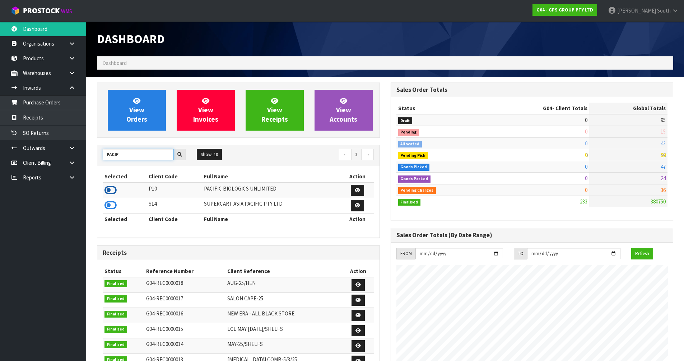
type input "PACIF"
click at [110, 187] on icon at bounding box center [110, 190] width 12 height 11
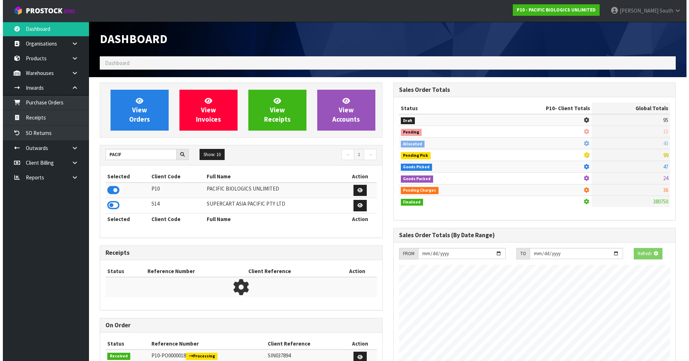
scroll to position [520, 293]
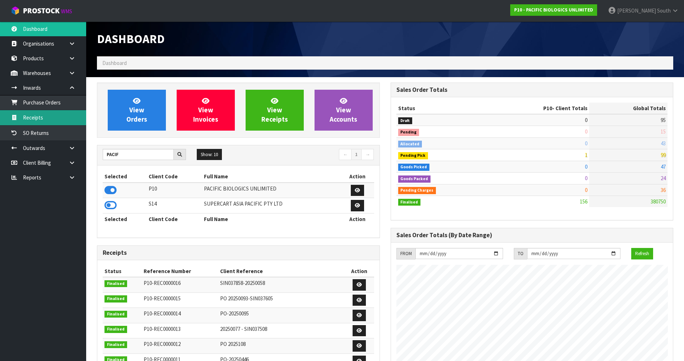
click at [47, 118] on link "Receipts" at bounding box center [43, 117] width 86 height 15
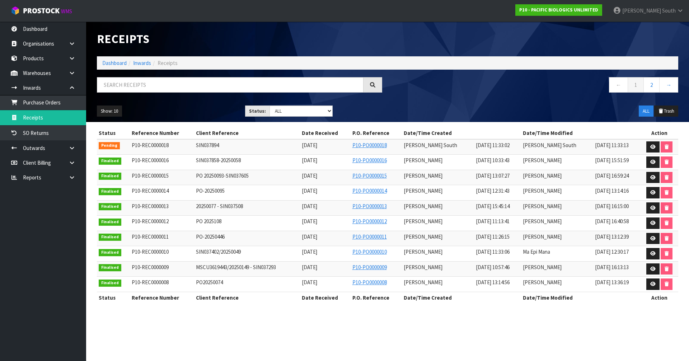
click at [349, 119] on div "Show: 10 5 10 25 50 Status: Draft Pending Goods Checked Goods Putaway Pending C…" at bounding box center [388, 111] width 592 height 22
click at [414, 44] on div "Receipts" at bounding box center [388, 39] width 592 height 35
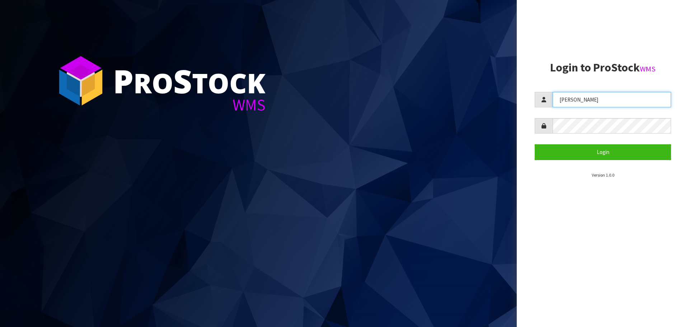
click at [593, 102] on input "[PERSON_NAME]" at bounding box center [612, 99] width 118 height 15
type input "KARLENE"
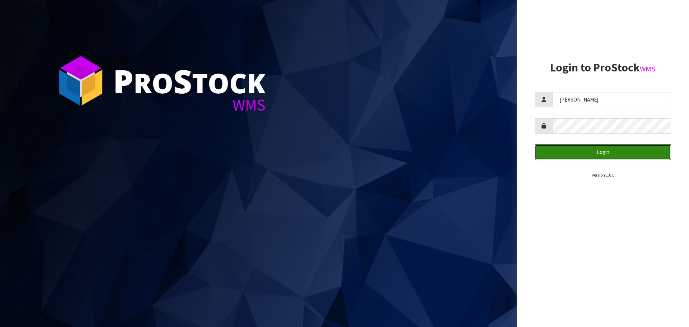
click at [595, 154] on button "Login" at bounding box center [603, 151] width 136 height 15
